Goal: Task Accomplishment & Management: Use online tool/utility

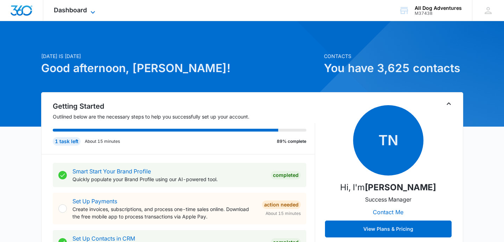
click at [92, 12] on icon at bounding box center [93, 12] width 8 height 8
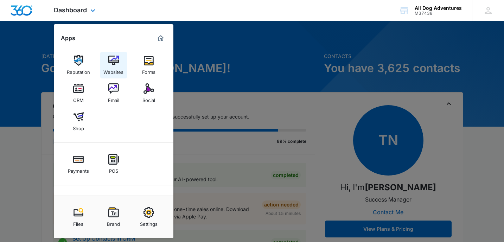
click at [117, 64] on img at bounding box center [113, 60] width 11 height 11
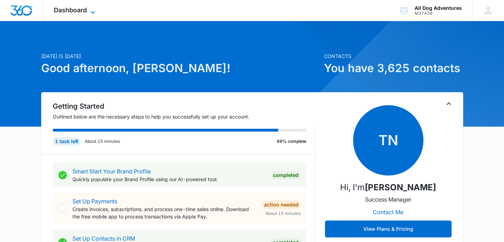
click at [85, 9] on span "Dashboard" at bounding box center [70, 9] width 33 height 7
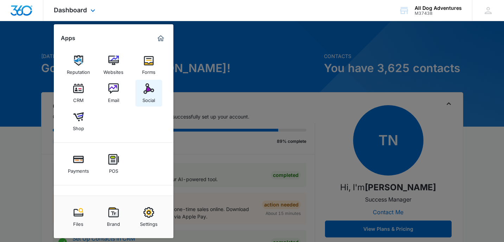
click at [151, 87] on img at bounding box center [149, 88] width 11 height 11
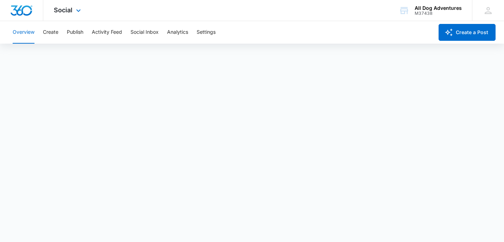
click at [73, 11] on div "Social Apps Reputation Websites Forms CRM Email Social Shop Payments POS Conten…" at bounding box center [68, 10] width 50 height 21
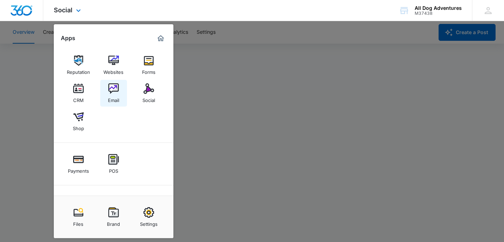
click at [122, 93] on link "Email" at bounding box center [113, 93] width 27 height 27
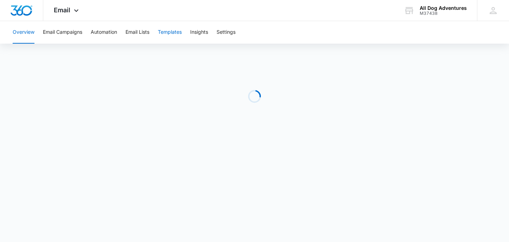
click at [161, 31] on button "Templates" at bounding box center [170, 32] width 24 height 23
click at [68, 9] on span "Email" at bounding box center [62, 9] width 17 height 7
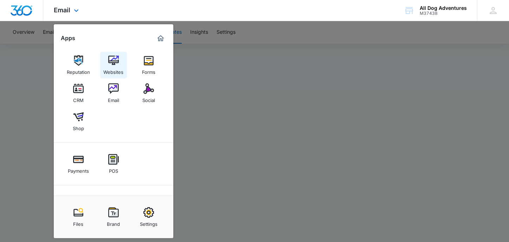
click at [116, 64] on img at bounding box center [113, 60] width 11 height 11
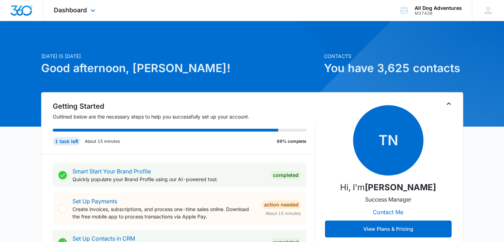
click at [88, 7] on div "Dashboard Apps Reputation Websites Forms CRM Email Social Shop Payments POS Con…" at bounding box center [75, 10] width 64 height 21
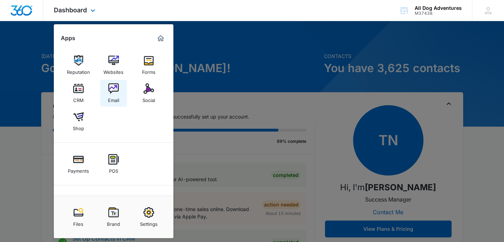
click at [116, 93] on img at bounding box center [113, 88] width 11 height 11
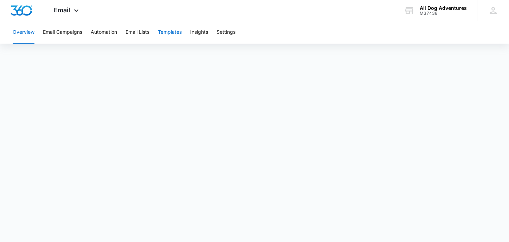
click at [166, 37] on button "Templates" at bounding box center [170, 32] width 24 height 23
